Goal: Transaction & Acquisition: Purchase product/service

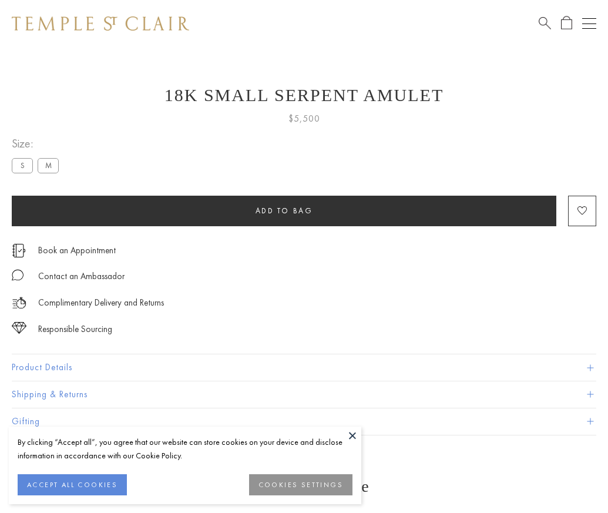
click at [284, 210] on span "Add to bag" at bounding box center [285, 211] width 58 height 10
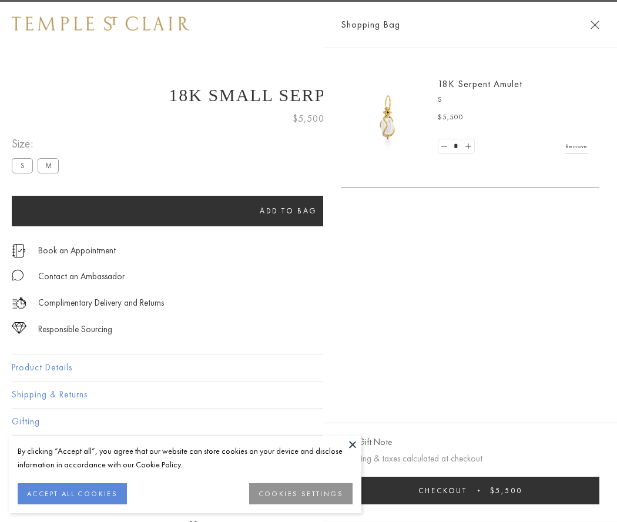
click at [576, 490] on button "Checkout $5,500" at bounding box center [470, 491] width 259 height 28
